Goal: Task Accomplishment & Management: Manage account settings

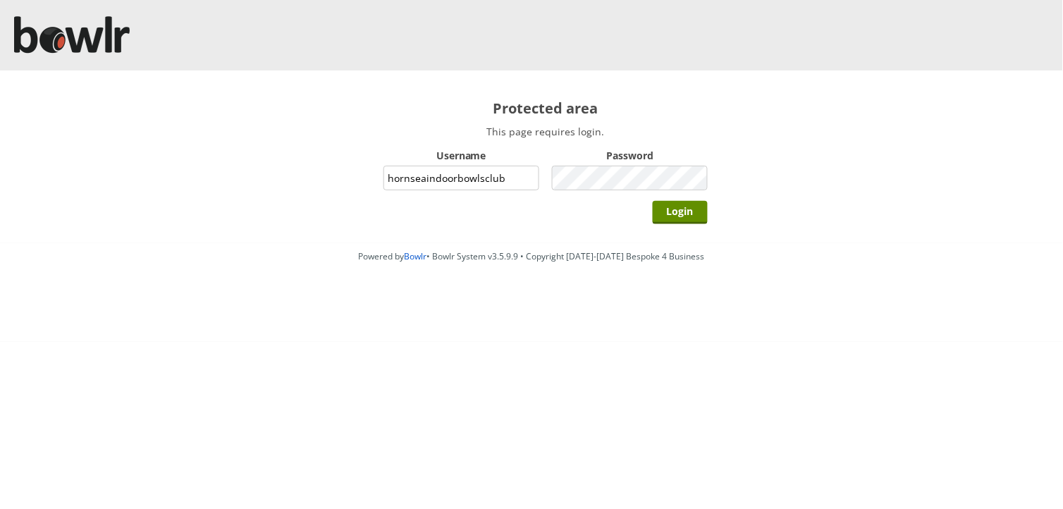
click at [653, 201] on input "Login" at bounding box center [680, 212] width 55 height 23
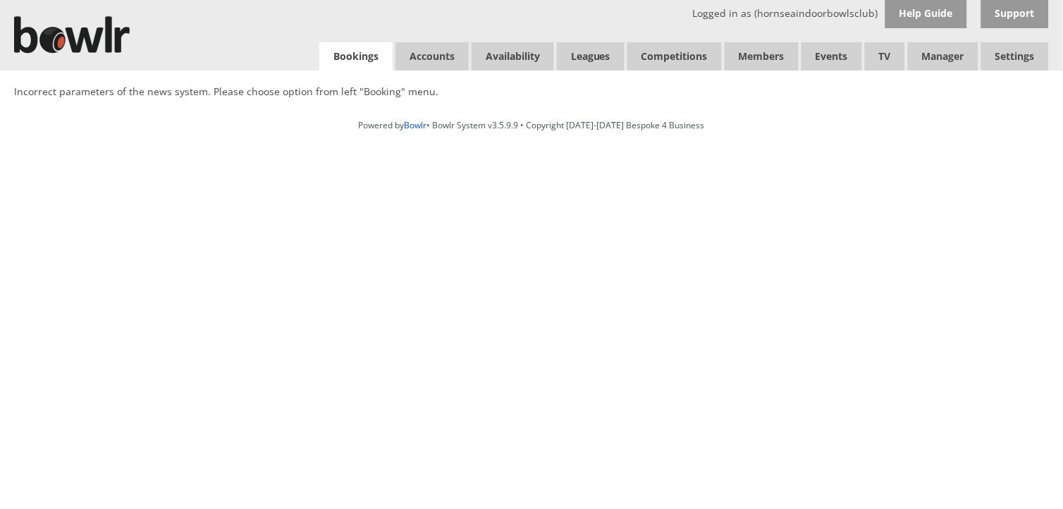
click at [385, 55] on link "Bookings" at bounding box center [355, 56] width 73 height 29
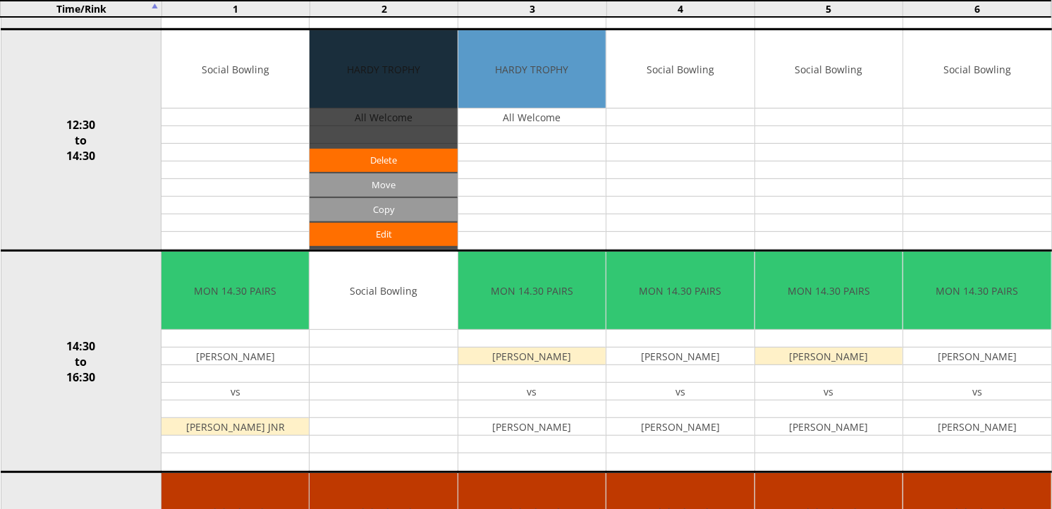
scroll to position [677, 0]
